Goal: Navigation & Orientation: Find specific page/section

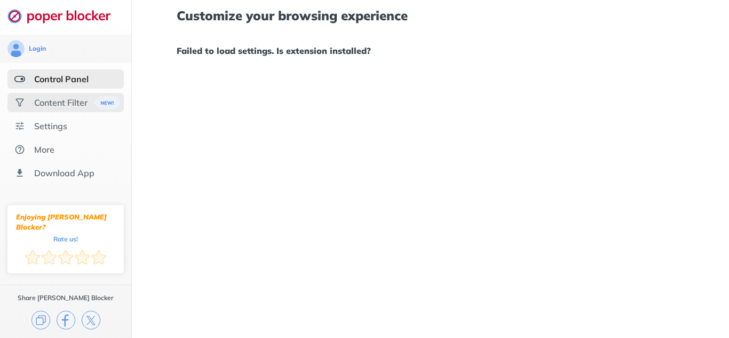
click at [72, 101] on div "Content Filter" at bounding box center [60, 102] width 53 height 11
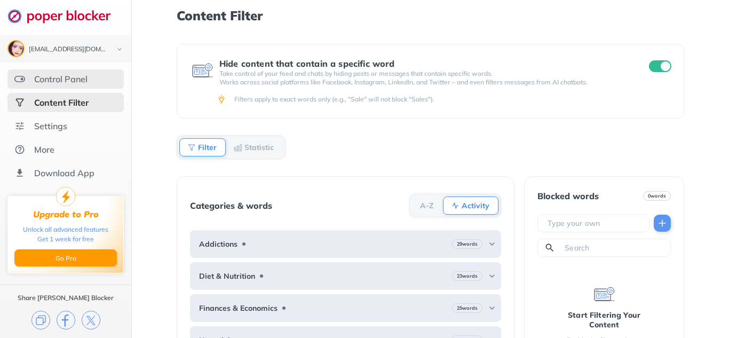
click at [85, 78] on div "Control Panel" at bounding box center [60, 79] width 53 height 11
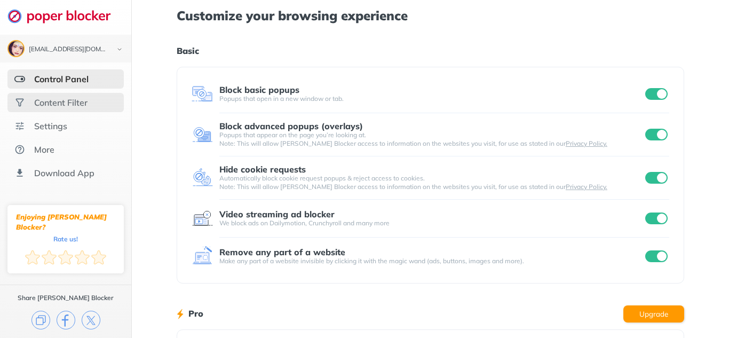
click at [76, 101] on div "Content Filter" at bounding box center [60, 102] width 53 height 11
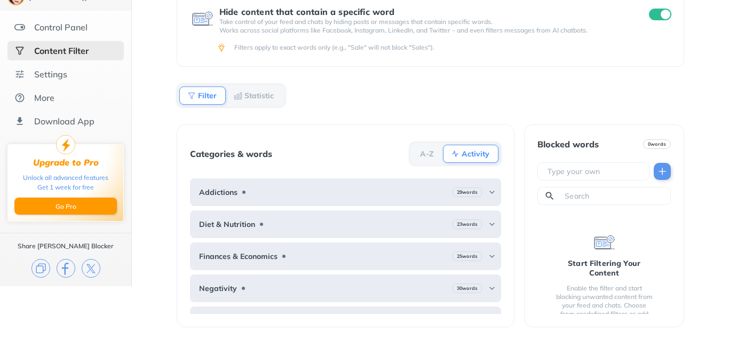
scroll to position [116, 0]
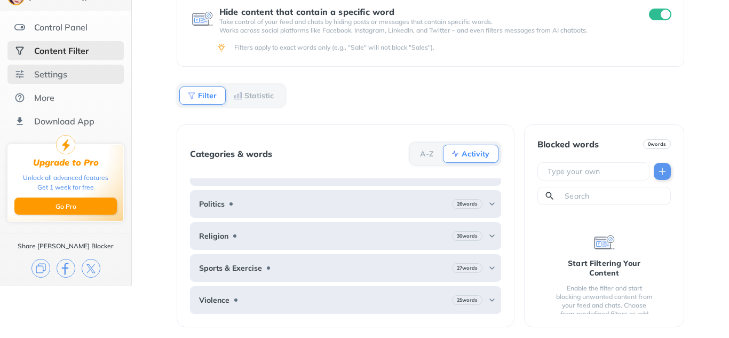
click at [78, 67] on div "Settings" at bounding box center [65, 74] width 116 height 19
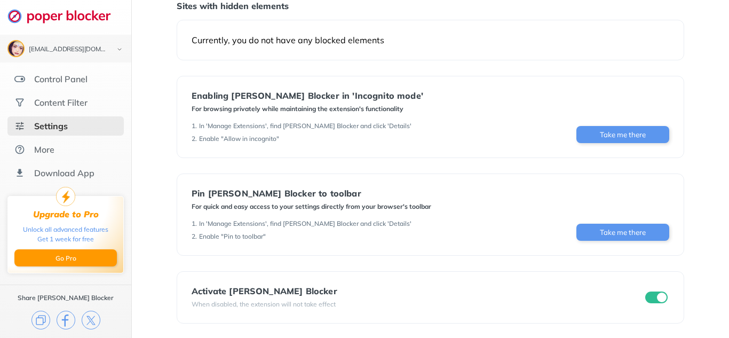
scroll to position [122, 0]
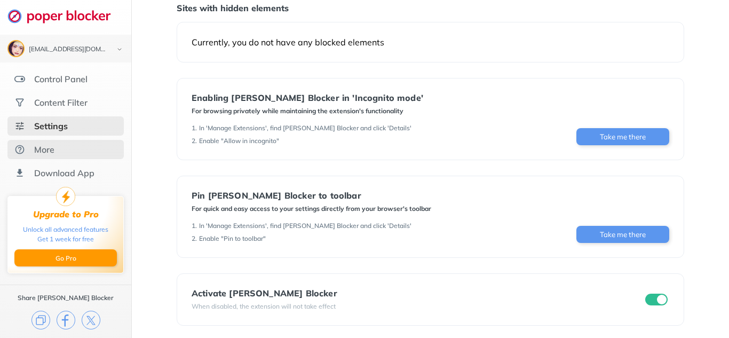
click at [115, 152] on div "More" at bounding box center [65, 149] width 116 height 19
